Goal: Find specific fact: Find specific fact

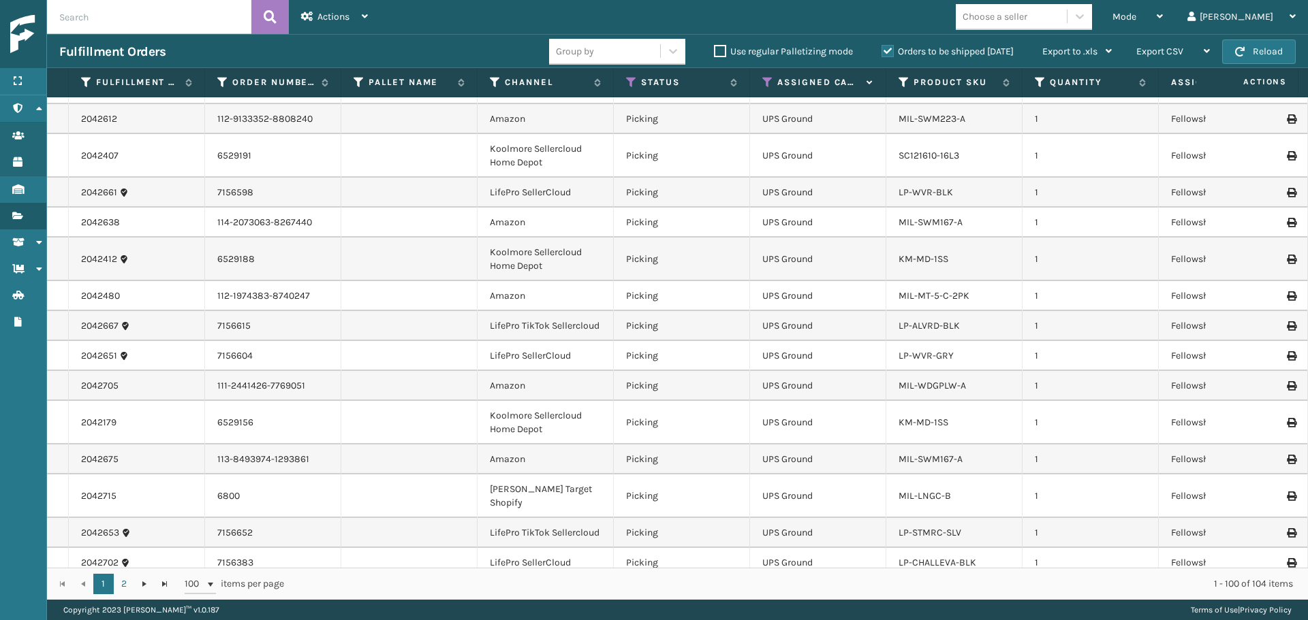
scroll to position [545, 0]
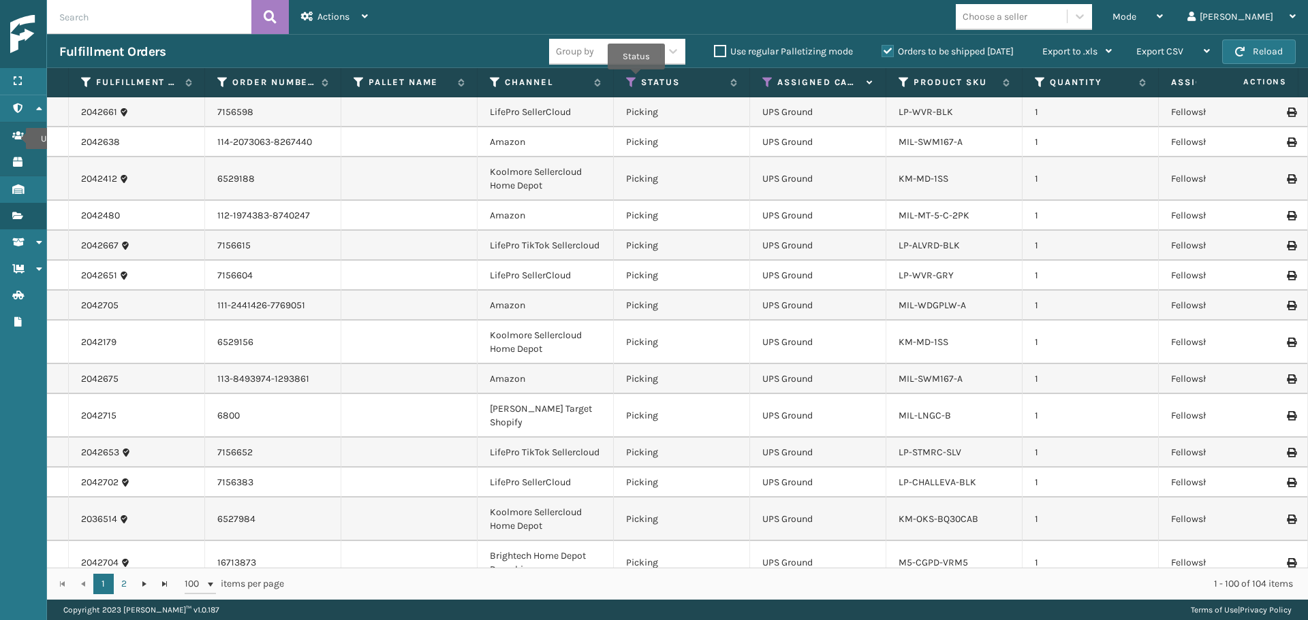
drag, startPoint x: 636, startPoint y: 79, endPoint x: 631, endPoint y: 432, distance: 352.8
click at [636, 79] on icon at bounding box center [631, 82] width 11 height 12
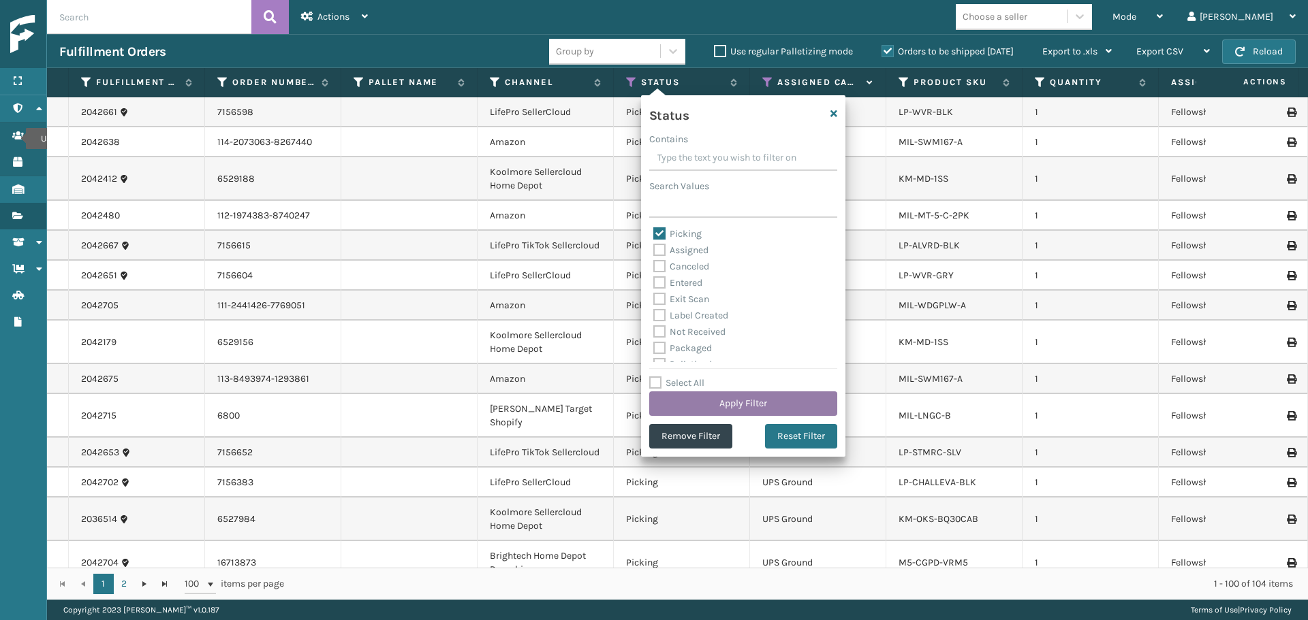
click at [679, 397] on button "Apply Filter" at bounding box center [743, 404] width 188 height 25
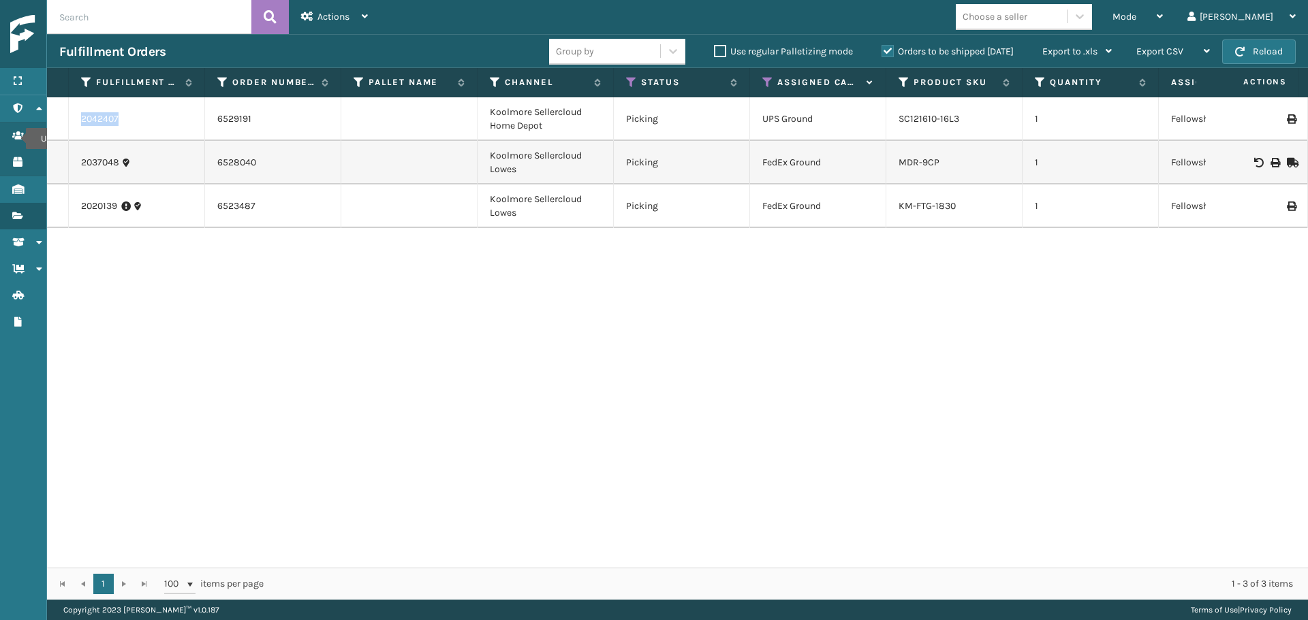
drag, startPoint x: 151, startPoint y: 124, endPoint x: 70, endPoint y: 112, distance: 81.3
click at [70, 112] on td "2042407" at bounding box center [137, 119] width 136 height 44
copy link "2042407"
click at [234, 275] on div "2042407 6529191 [GEOGRAPHIC_DATA] Sellercloud Home Depot Picking UPS Ground SC1…" at bounding box center [677, 332] width 1261 height 471
drag, startPoint x: 142, startPoint y: 120, endPoint x: 50, endPoint y: 118, distance: 92.0
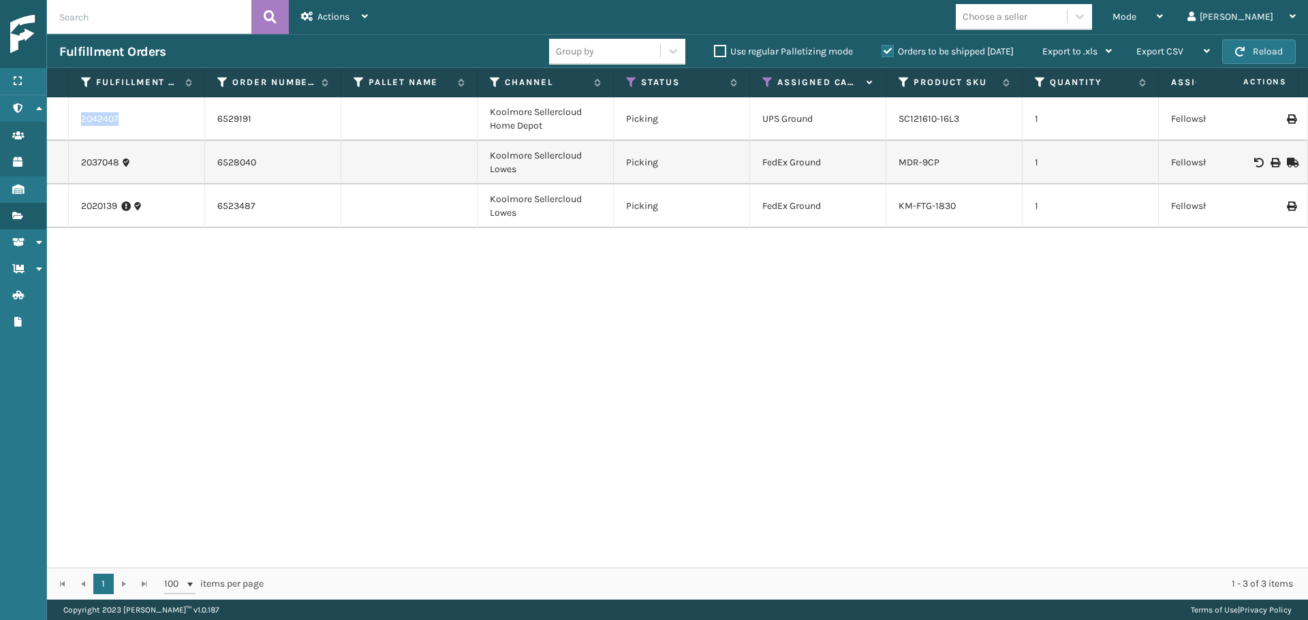
click at [50, 118] on tr "2042407 6529191 [GEOGRAPHIC_DATA] Sellercloud Home Depot Picking UPS Ground SC1…" at bounding box center [926, 119] width 1758 height 44
copy tr "2042407"
click at [651, 583] on div "1 - 3 of 3 items" at bounding box center [788, 585] width 1010 height 14
click at [1242, 456] on div "2042407 6529191 [GEOGRAPHIC_DATA] Sellercloud Home Depot Picking UPS Ground SC1…" at bounding box center [677, 332] width 1261 height 471
click at [129, 118] on div "2042407" at bounding box center [136, 119] width 111 height 14
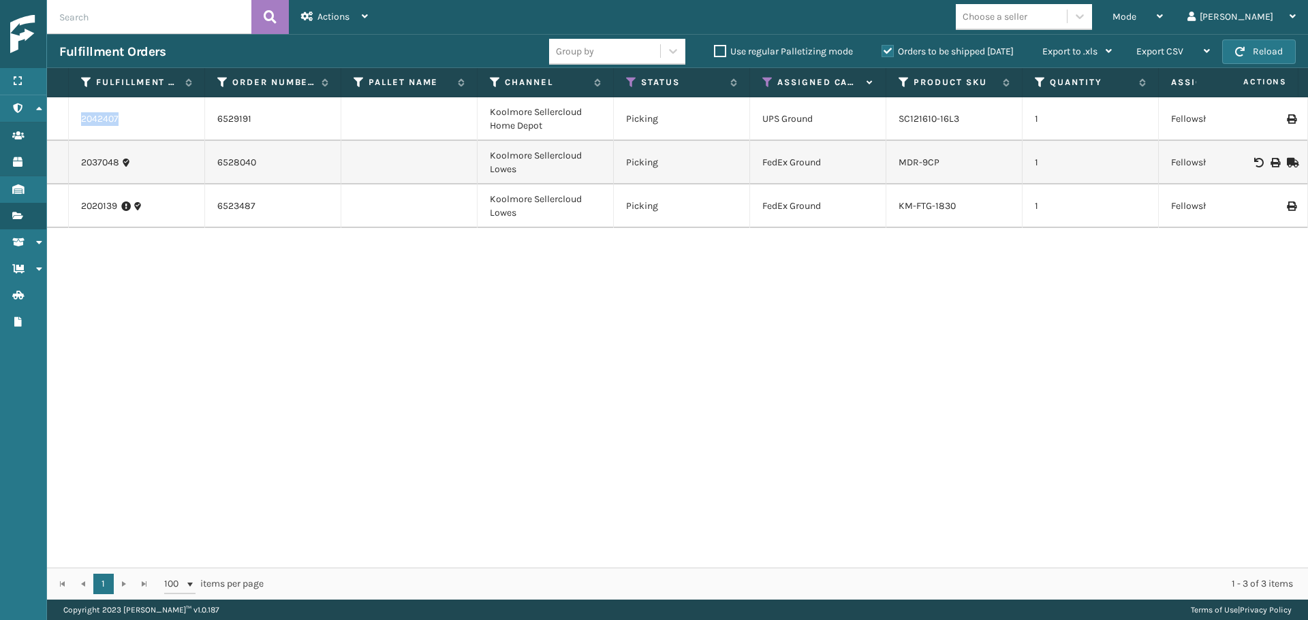
drag, startPoint x: 76, startPoint y: 117, endPoint x: 128, endPoint y: 123, distance: 52.1
click at [128, 123] on td "2042407" at bounding box center [137, 119] width 136 height 44
copy link "2042407"
drag, startPoint x: 963, startPoint y: 125, endPoint x: 899, endPoint y: 114, distance: 64.8
click at [899, 114] on div "SC121610-16L3" at bounding box center [953, 119] width 111 height 14
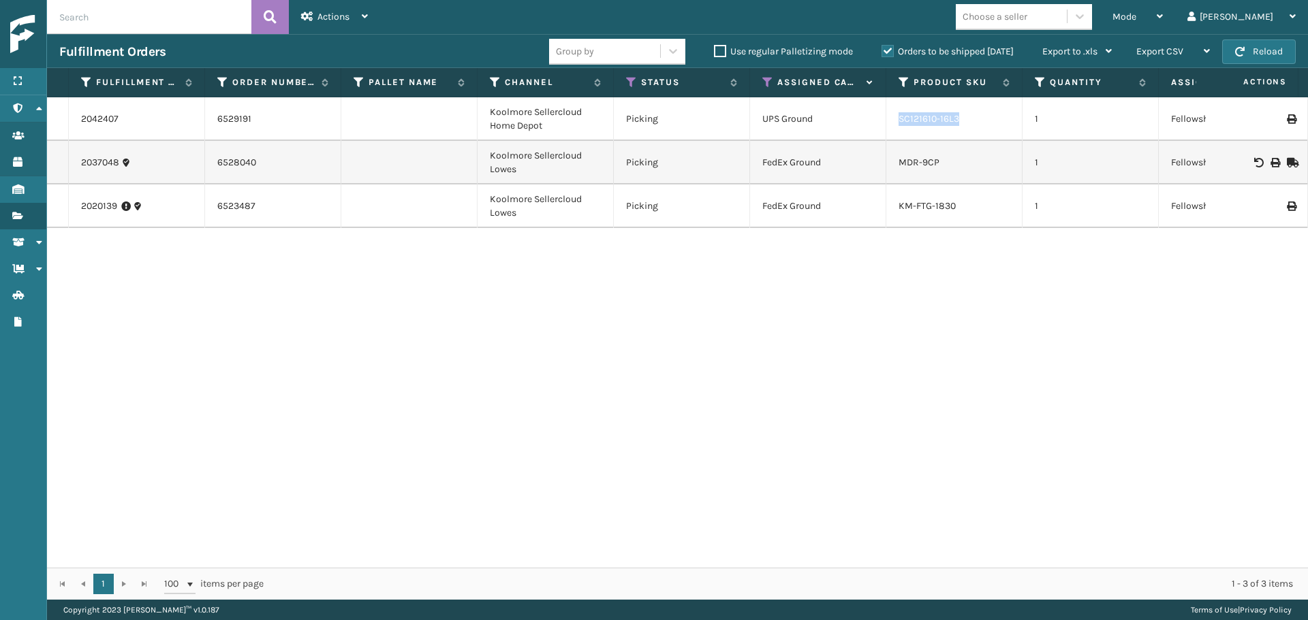
copy link "SC121610-16L3"
